Goal: Information Seeking & Learning: Learn about a topic

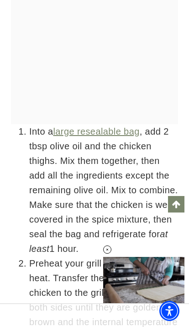
click at [138, 187] on li "Into a large resealable bag , add 2 tbsp olive oil and the chicken thighs. Mix …" at bounding box center [103, 190] width 149 height 132
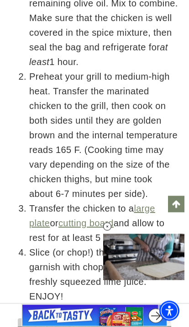
scroll to position [3254, 0]
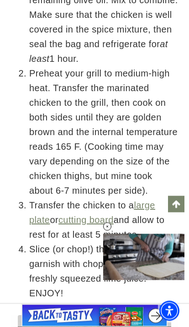
click at [139, 191] on li "Preheat your grill to medium-high heat. Transfer the marinated chicken to the g…" at bounding box center [103, 132] width 149 height 132
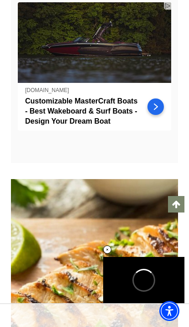
scroll to position [0, 0]
click at [113, 267] on div at bounding box center [108, 249] width 36 height 36
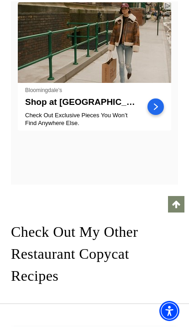
scroll to position [5208, 0]
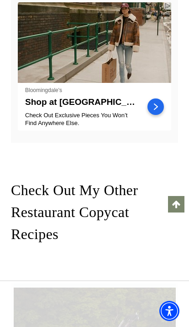
click at [184, 212] on link "Scroll to top" at bounding box center [176, 204] width 16 height 16
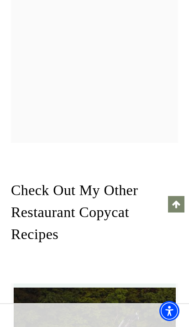
scroll to position [2052, 0]
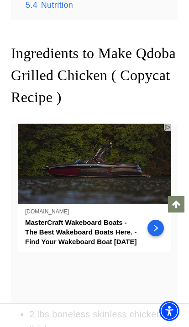
click at [183, 212] on link "Scroll to top" at bounding box center [176, 204] width 16 height 16
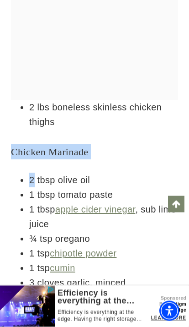
scroll to position [2362, 0]
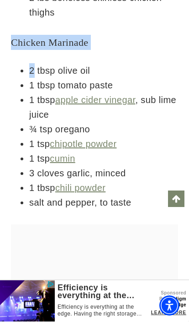
copy div "Chicken Marinade 2"
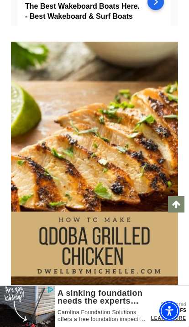
scroll to position [0, 0]
